Goal: Find specific page/section: Locate a particular part of the current website

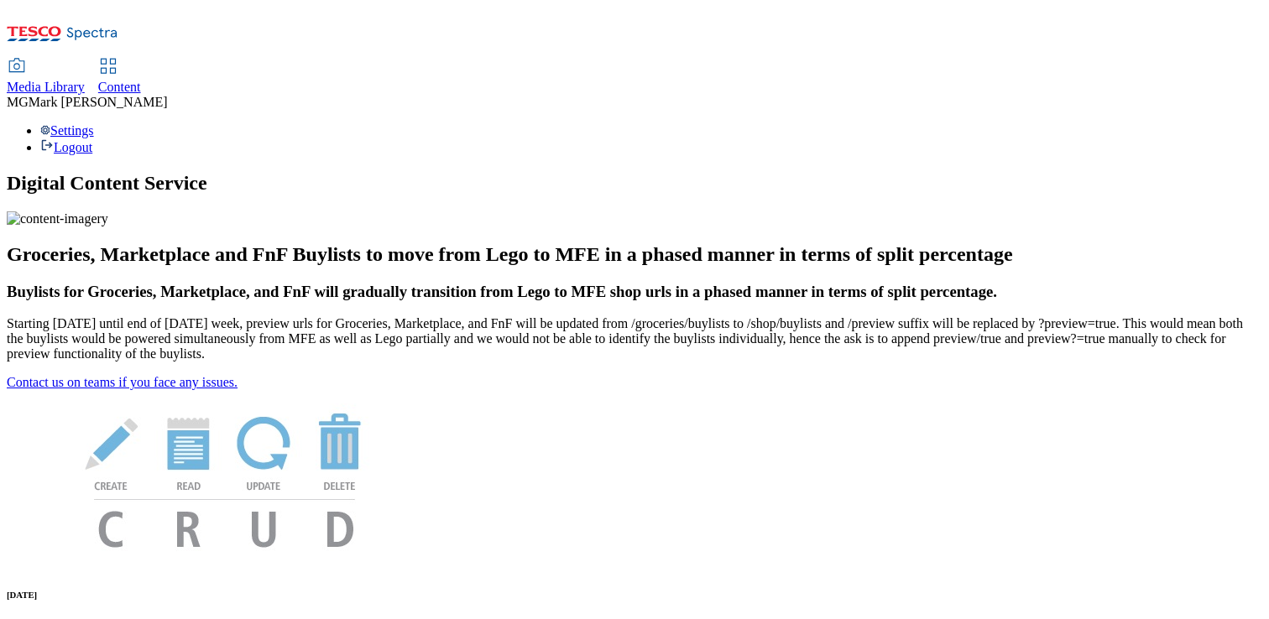
click at [141, 80] on span "Content" at bounding box center [119, 87] width 43 height 14
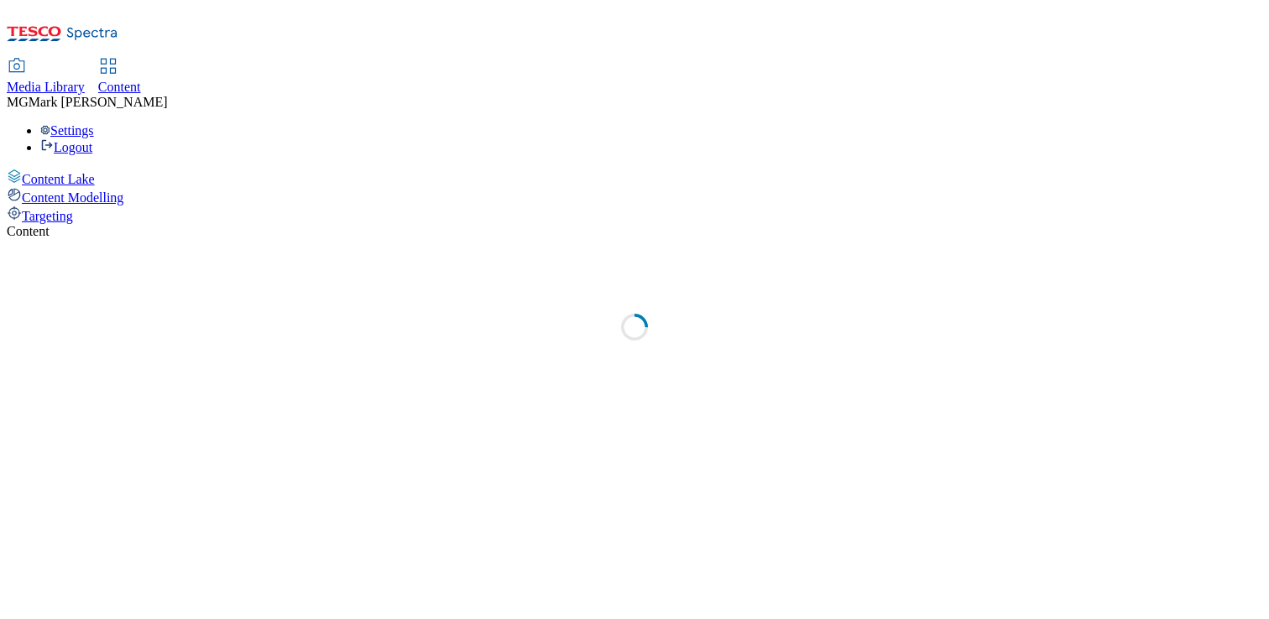
select select "flare-dotcom-sk"
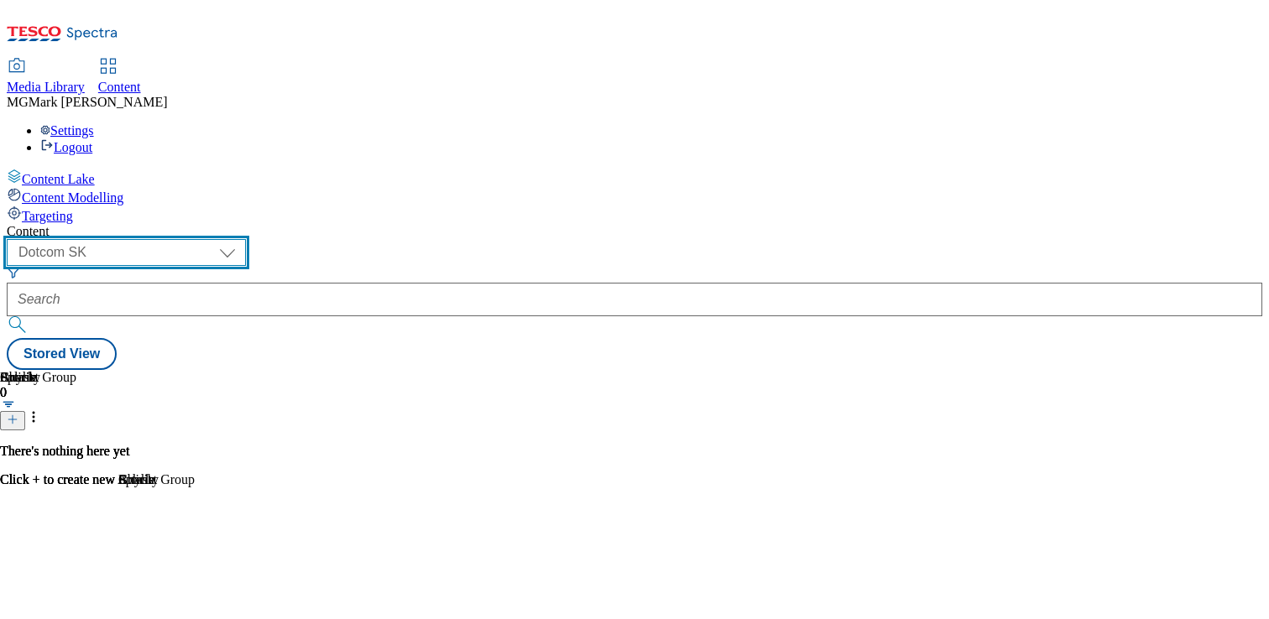
click at [246, 239] on select "Dotcom CZ Dotcom SK ghs-roi ghs-uk Phones UK" at bounding box center [126, 252] width 239 height 27
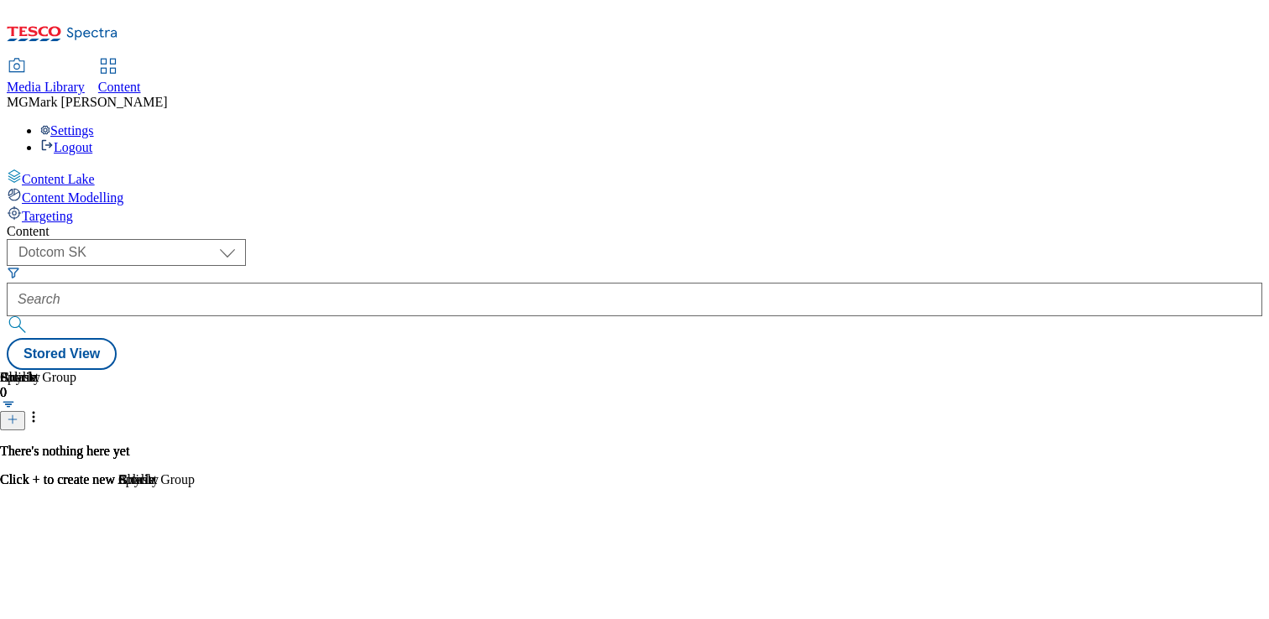
click at [85, 80] on span "Media Library" at bounding box center [46, 87] width 78 height 14
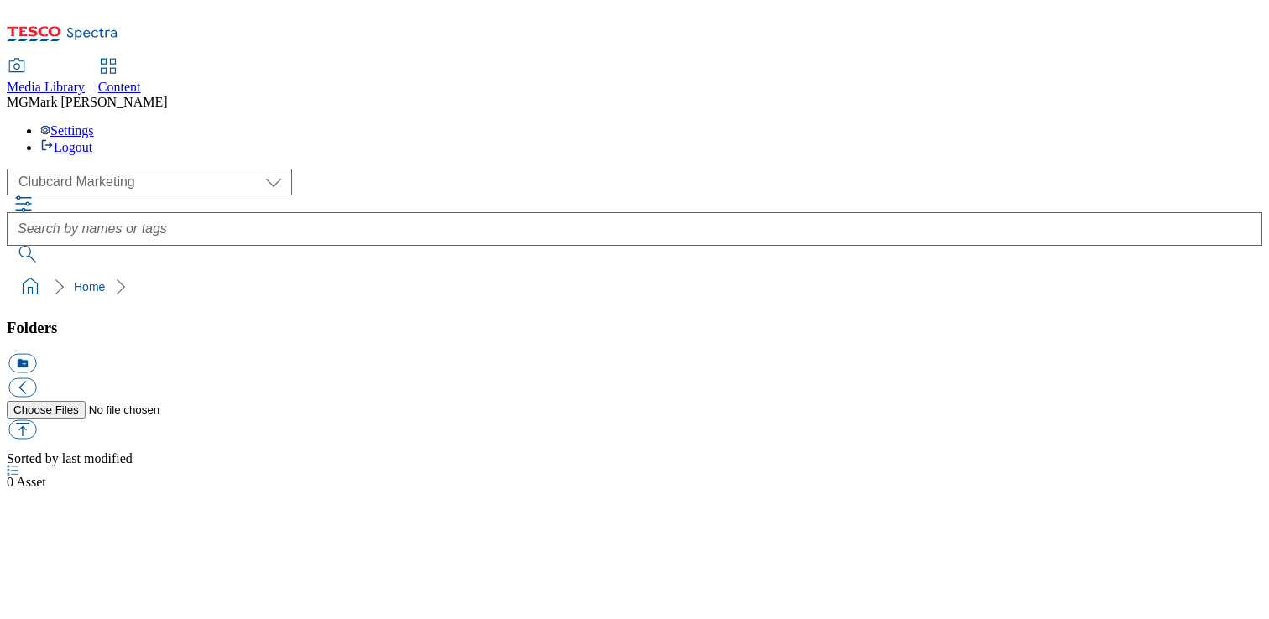
scroll to position [1, 0]
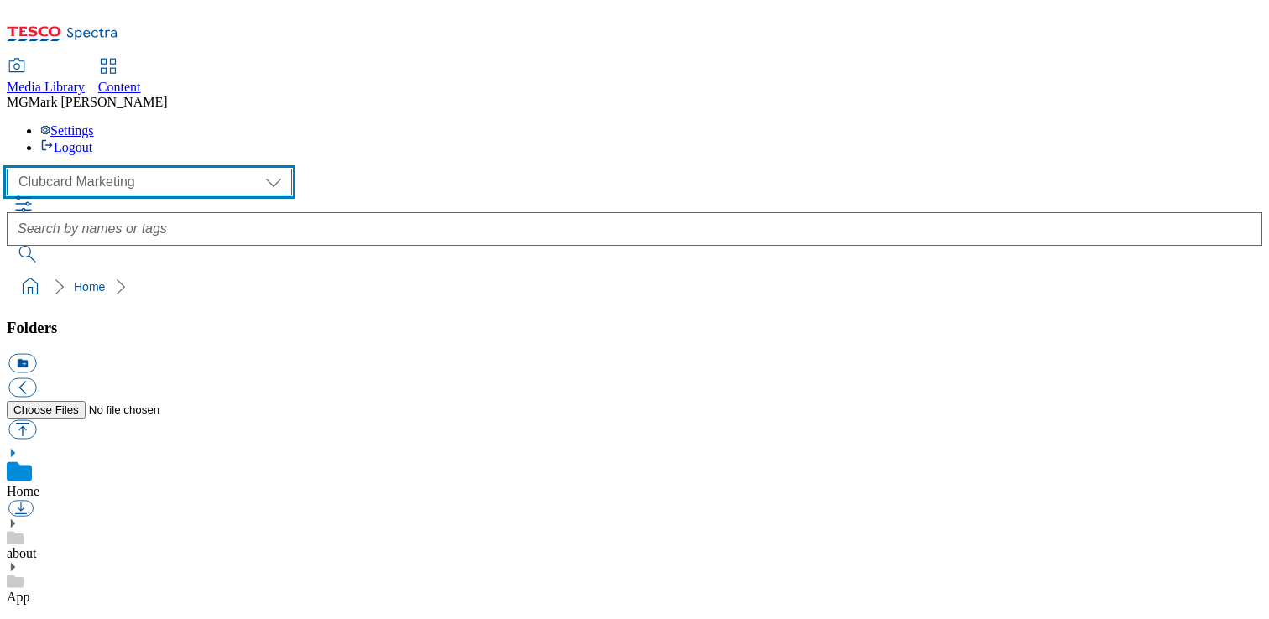
click at [119, 169] on select "Clubcard Marketing Dotcom UK FnF Stores GHS Marketing UK GHS Product UK GHS ROI…" at bounding box center [149, 182] width 285 height 27
select select "flare-homepage"
click at [12, 169] on select "Clubcard Marketing Dotcom UK FnF Stores GHS Marketing UK GHS Product UK GHS ROI…" at bounding box center [149, 182] width 285 height 27
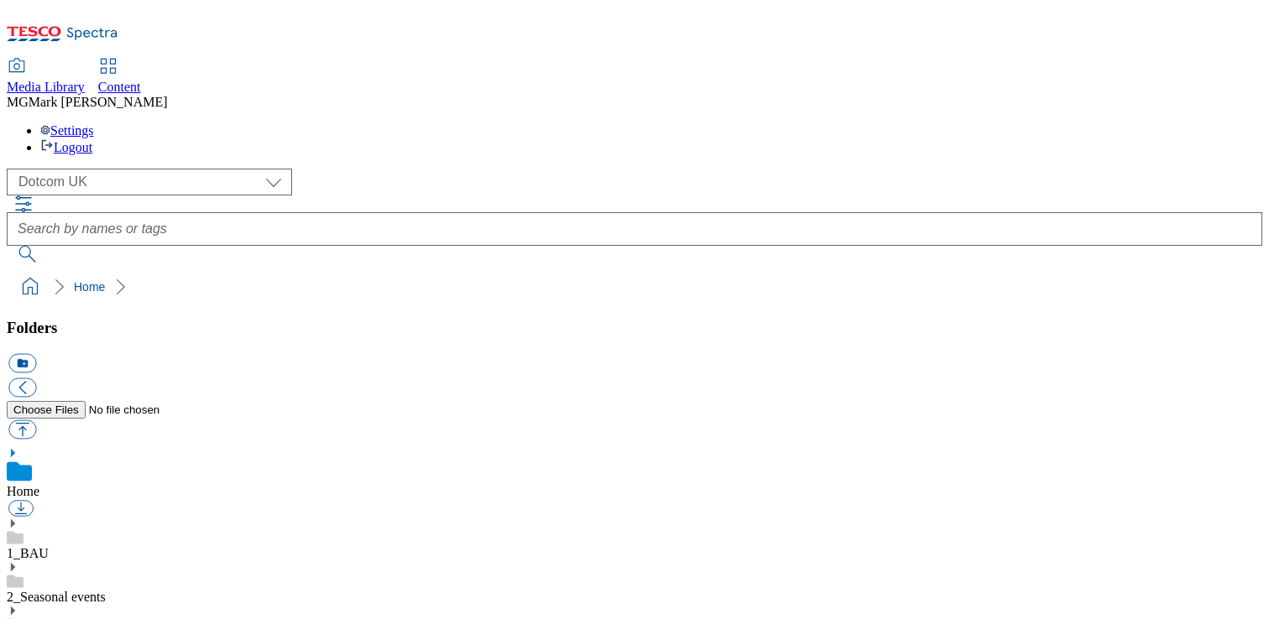
click at [18, 518] on icon at bounding box center [13, 524] width 12 height 12
click at [18, 608] on icon at bounding box center [13, 614] width 12 height 12
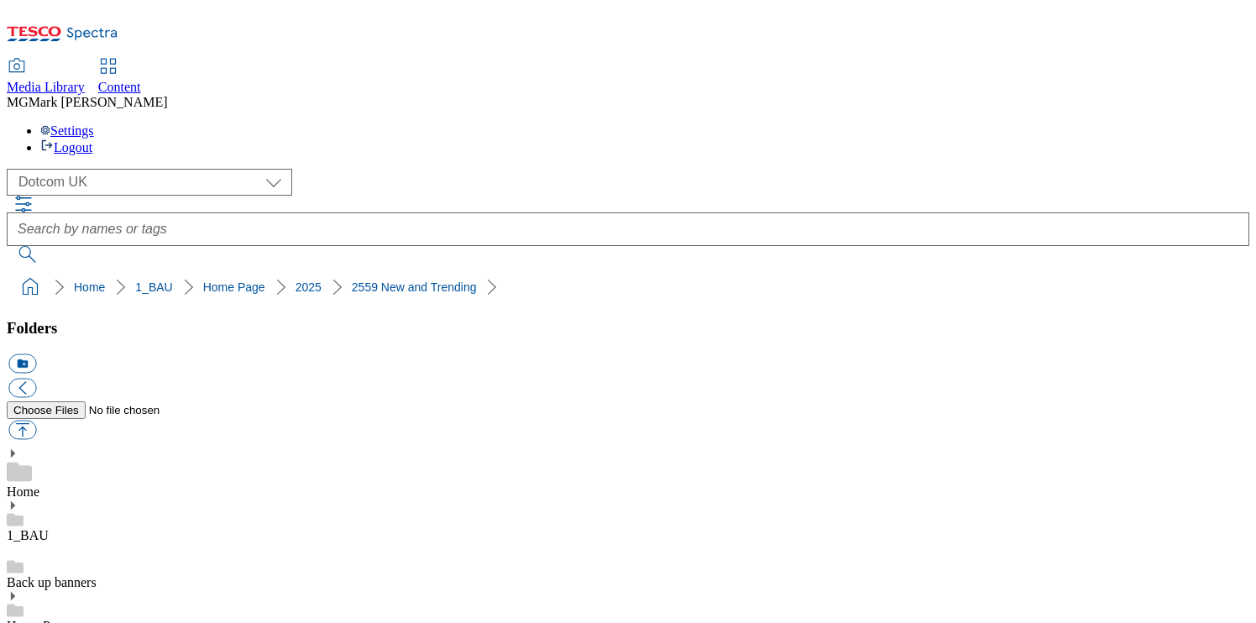
select select "flare-homepage"
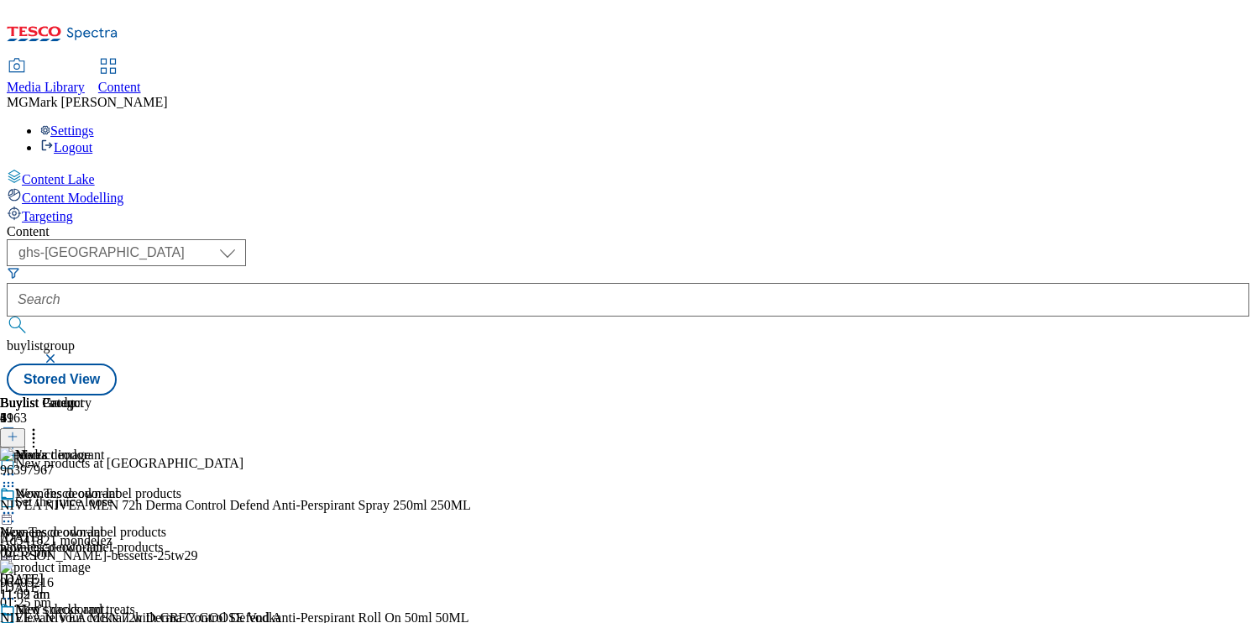
select select "ghs-[GEOGRAPHIC_DATA]"
